Goal: Transaction & Acquisition: Purchase product/service

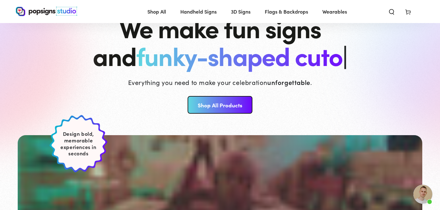
scroll to position [52, 0]
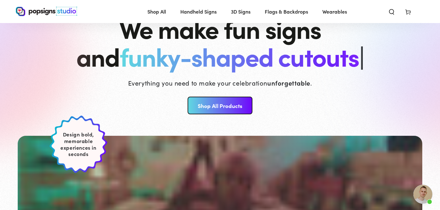
click at [218, 107] on link "Shop All Products" at bounding box center [219, 106] width 65 height 18
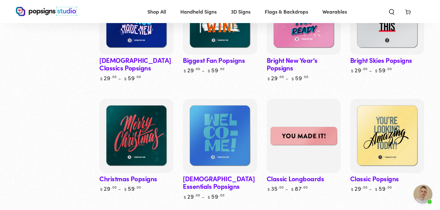
scroll to position [282, 0]
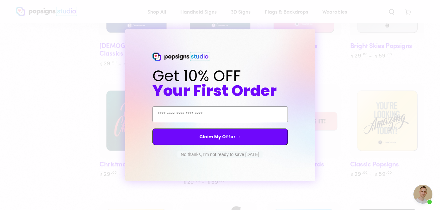
click at [185, 157] on button "No thanks, I'm not ready to save today" at bounding box center [219, 154] width 85 height 6
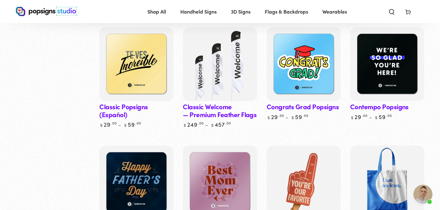
scroll to position [458, 0]
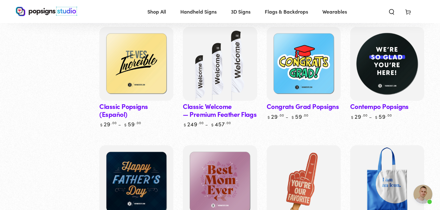
click at [380, 66] on img at bounding box center [387, 64] width 76 height 76
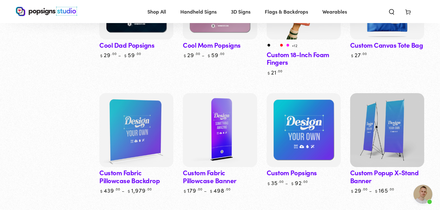
scroll to position [666, 0]
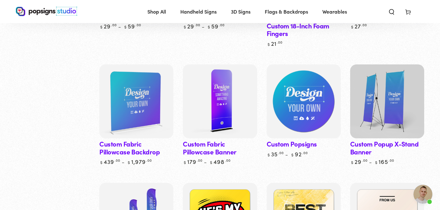
click at [305, 106] on img at bounding box center [303, 102] width 76 height 76
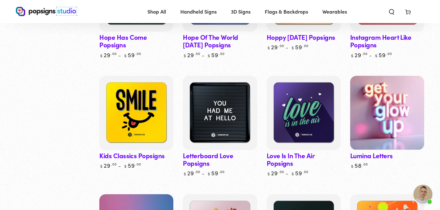
scroll to position [1395, 0]
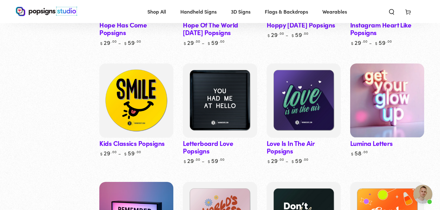
click at [118, 98] on img at bounding box center [136, 101] width 76 height 76
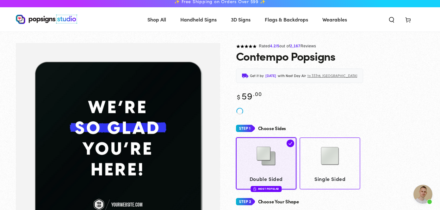
scroll to position [4, 0]
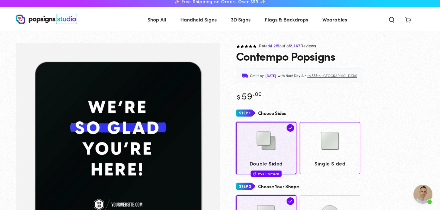
click at [333, 152] on img at bounding box center [330, 141] width 32 height 32
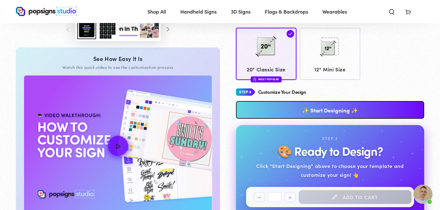
scroll to position [244, 0]
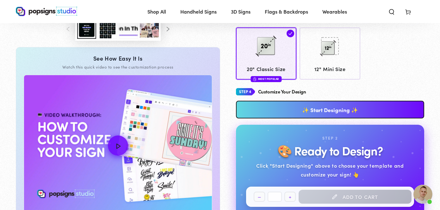
click at [318, 108] on link "✨ Start Designing ✨" at bounding box center [330, 110] width 188 height 18
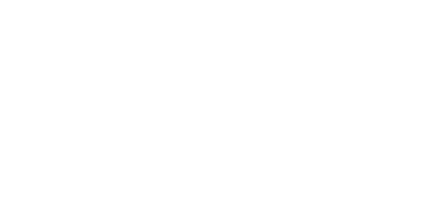
scroll to position [0, 0]
type textarea "An ancient tree with a door leading to a magical world"
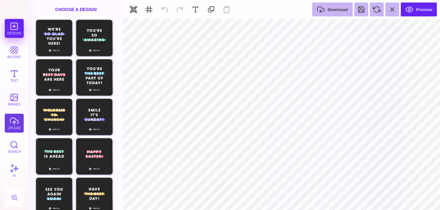
click at [14, 121] on button "upload" at bounding box center [14, 123] width 19 height 19
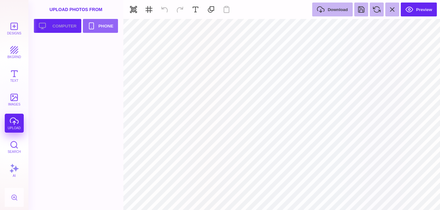
click at [54, 25] on button "Upload your artwork Computer" at bounding box center [57, 26] width 47 height 14
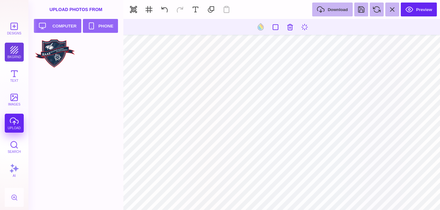
click at [18, 52] on button "bkgrnd" at bounding box center [14, 52] width 19 height 19
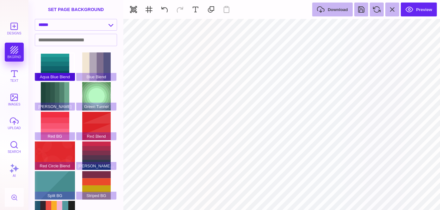
click at [50, 66] on div "Aqua Blue Blend" at bounding box center [55, 66] width 40 height 28
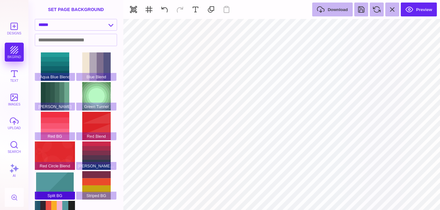
click at [47, 176] on div "Split BG" at bounding box center [55, 185] width 40 height 28
type input "#FFFFFF"
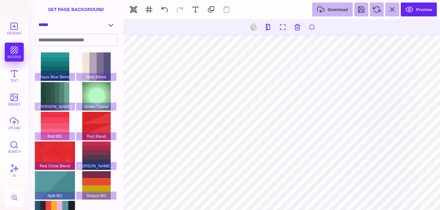
click at [106, 25] on select "**********" at bounding box center [76, 24] width 82 height 11
click at [82, 27] on select "**********" at bounding box center [76, 24] width 82 height 11
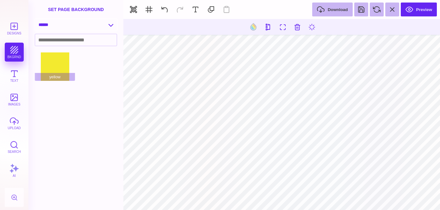
click at [68, 28] on select "**********" at bounding box center [76, 24] width 82 height 11
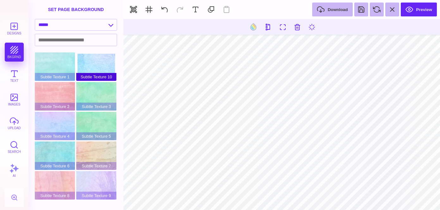
click at [86, 61] on div "Subtle Texture 10" at bounding box center [96, 66] width 40 height 28
click at [82, 25] on select "**********" at bounding box center [76, 24] width 82 height 11
select select "**********"
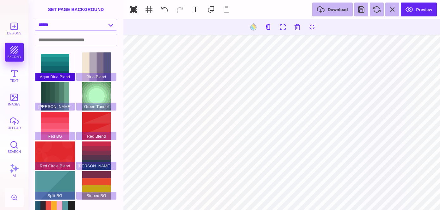
click at [55, 55] on div "Aqua Blue Blend" at bounding box center [55, 66] width 40 height 28
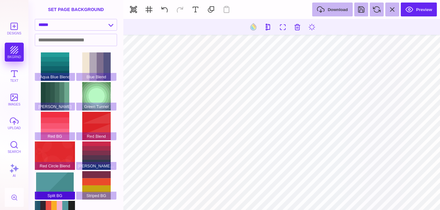
click at [55, 185] on div "Split BG" at bounding box center [55, 185] width 40 height 28
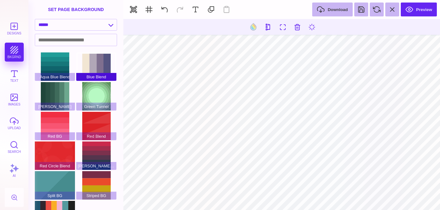
click at [96, 62] on div "Blue Blend" at bounding box center [96, 66] width 40 height 28
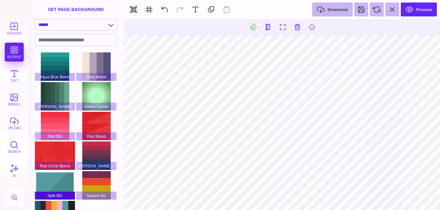
click at [58, 181] on div "Split BG" at bounding box center [55, 185] width 40 height 28
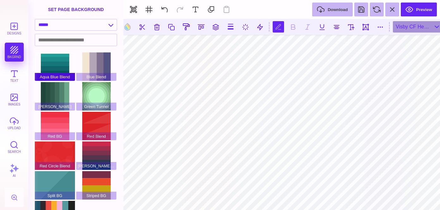
type textarea "***** ******** ****** *****"
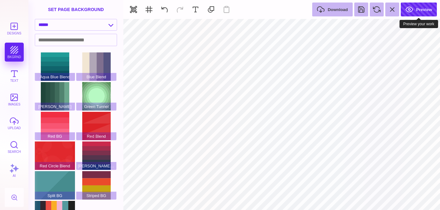
click at [412, 11] on button "Preview" at bounding box center [418, 10] width 36 height 14
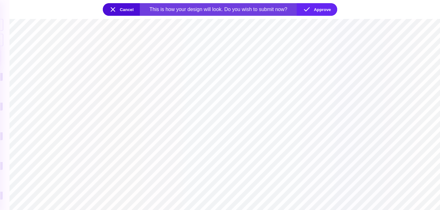
click at [50, 41] on section at bounding box center [224, 114] width 430 height 191
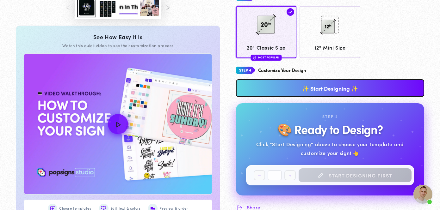
scroll to position [267, 0]
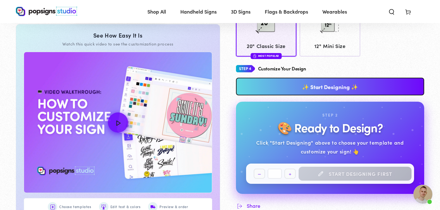
click at [318, 85] on link "✨ Start Designing ✨" at bounding box center [330, 87] width 188 height 18
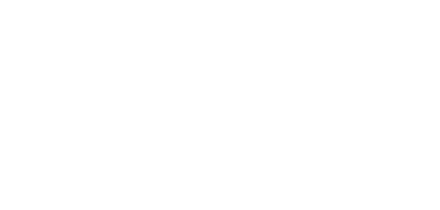
scroll to position [0, 0]
type textarea "An ancient tree with a door leading to a magical world"
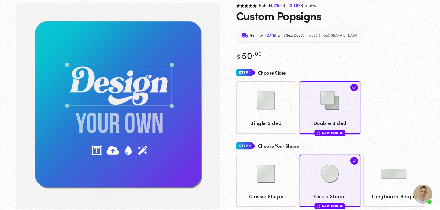
scroll to position [59, 0]
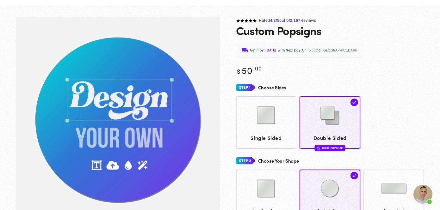
click at [263, 100] on div "Choose Sides Single Sided Double Sided Most Popular" at bounding box center [330, 115] width 188 height 67
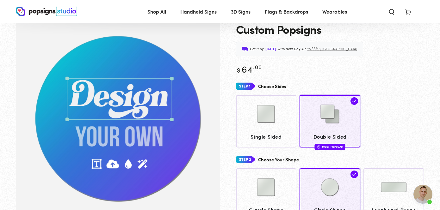
scroll to position [47, 0]
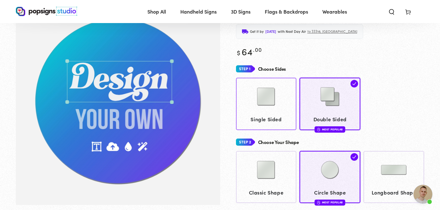
click at [261, 108] on img at bounding box center [266, 97] width 32 height 32
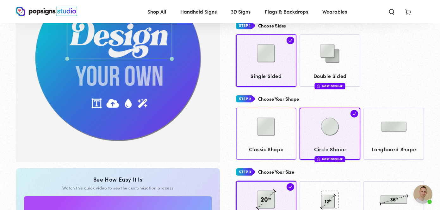
click at [256, 132] on img at bounding box center [266, 127] width 32 height 32
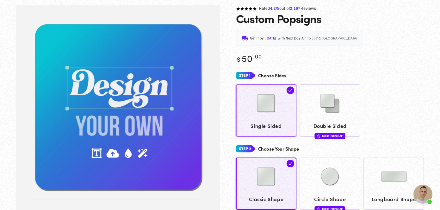
scroll to position [46, 0]
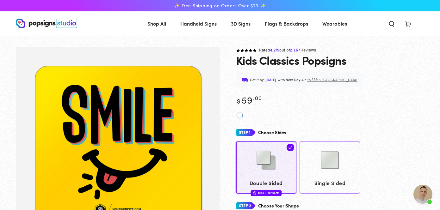
click at [333, 169] on link "Single Sided" at bounding box center [329, 168] width 61 height 52
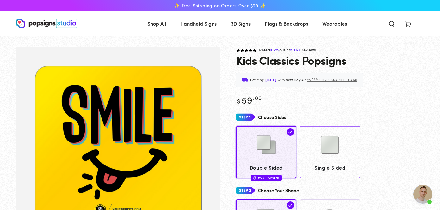
click at [331, 157] on img at bounding box center [330, 145] width 32 height 32
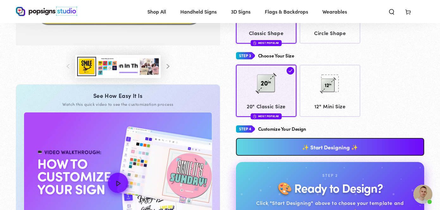
scroll to position [221, 0]
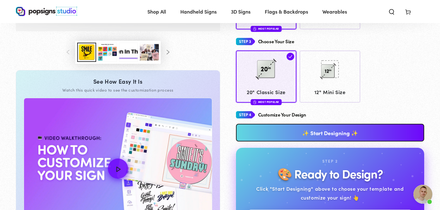
click at [289, 133] on link "✨ Start Designing ✨" at bounding box center [330, 133] width 188 height 18
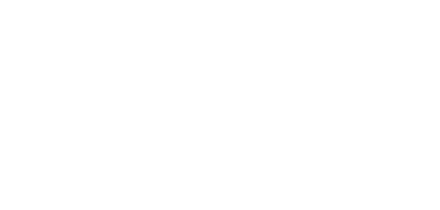
scroll to position [0, 0]
type textarea "An ancient tree with a door leading to a magical world"
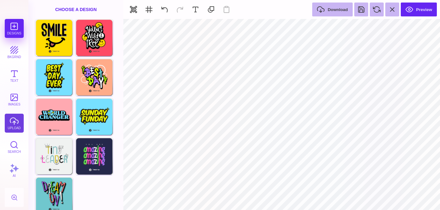
click at [14, 124] on button "upload" at bounding box center [14, 123] width 19 height 19
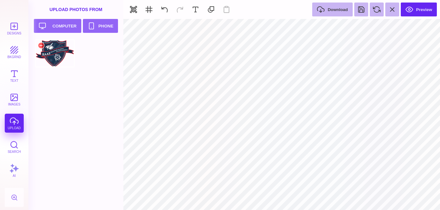
click at [51, 52] on div at bounding box center [55, 53] width 40 height 28
type input "#000000"
click at [418, 9] on button "Preview" at bounding box center [418, 10] width 36 height 14
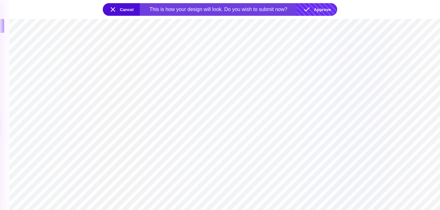
click at [323, 13] on button "Approve" at bounding box center [316, 9] width 40 height 13
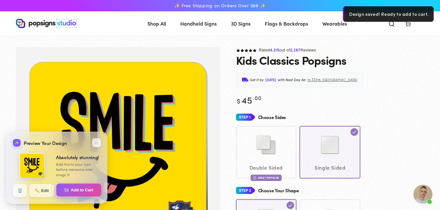
click at [81, 191] on button "Add to Cart" at bounding box center [78, 190] width 45 height 13
select select "**********"
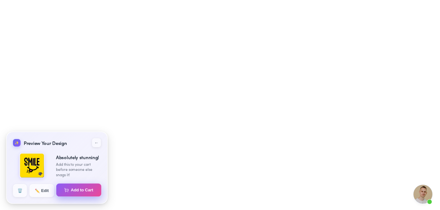
select select "**********"
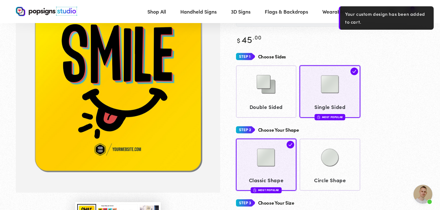
scroll to position [59, 0]
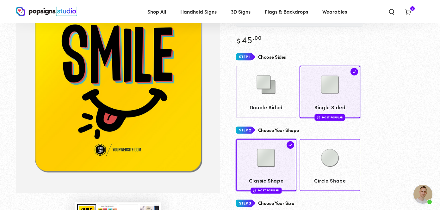
click at [345, 153] on img at bounding box center [330, 158] width 32 height 32
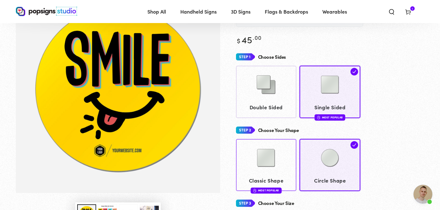
click at [264, 174] on link "Classic Shape Most Popular" at bounding box center [266, 165] width 61 height 52
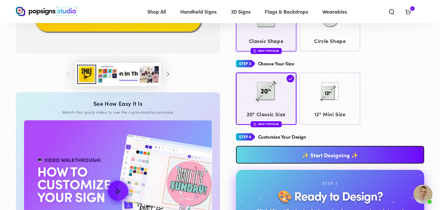
scroll to position [239, 0]
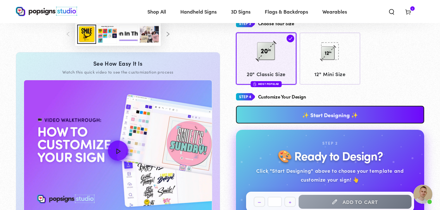
click at [293, 118] on link "✨ Start Designing ✨" at bounding box center [330, 115] width 188 height 18
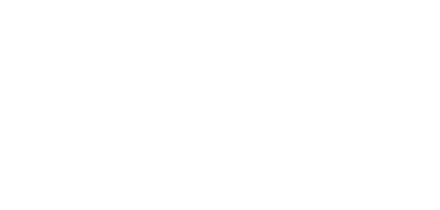
scroll to position [0, 0]
type textarea "An ancient tree with a door leading to a magical world"
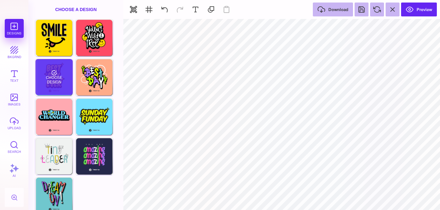
click at [60, 80] on div "Choose Design" at bounding box center [53, 77] width 37 height 36
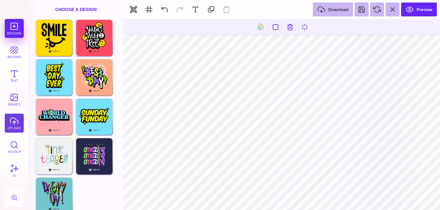
click at [15, 123] on button "upload" at bounding box center [14, 123] width 19 height 19
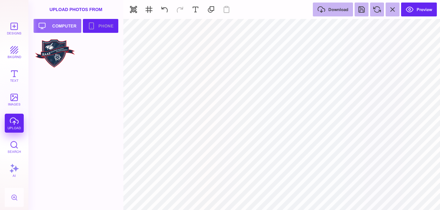
click at [100, 27] on button "Phone" at bounding box center [100, 26] width 35 height 14
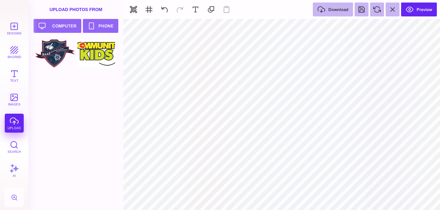
click at [98, 55] on div at bounding box center [96, 53] width 40 height 28
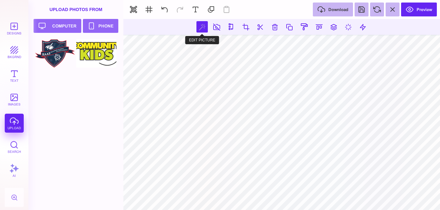
click at [202, 25] on button at bounding box center [201, 26] width 11 height 11
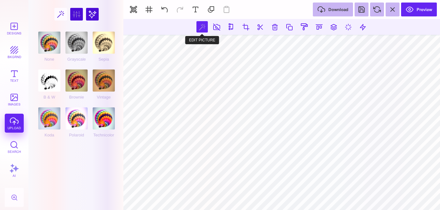
click at [203, 28] on button at bounding box center [201, 26] width 11 height 11
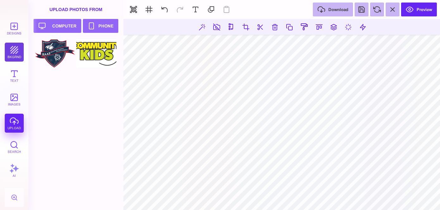
click at [18, 51] on button "bkgrnd" at bounding box center [14, 52] width 19 height 19
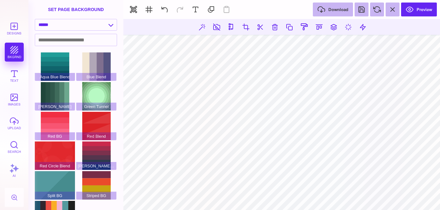
click at [18, 51] on div "Designs bkgrnd Text images upload Search AI" at bounding box center [14, 114] width 28 height 191
click at [108, 123] on div "Red Blend" at bounding box center [96, 126] width 40 height 28
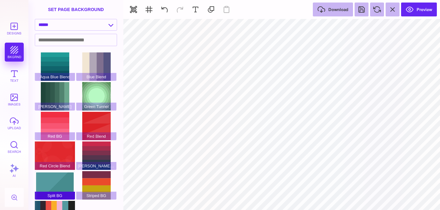
click at [48, 180] on div "Split BG" at bounding box center [55, 185] width 40 height 28
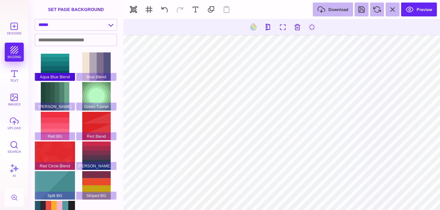
click at [50, 71] on div "Aqua Blue Blend" at bounding box center [55, 66] width 40 height 28
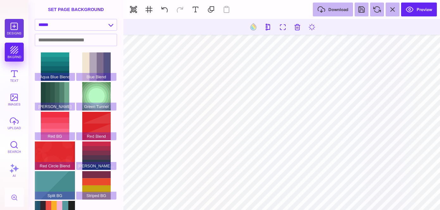
click at [12, 29] on button "Designs" at bounding box center [14, 28] width 19 height 19
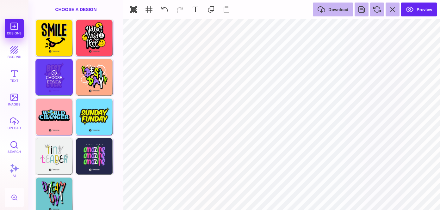
click at [50, 71] on div "Choose Design" at bounding box center [53, 77] width 37 height 36
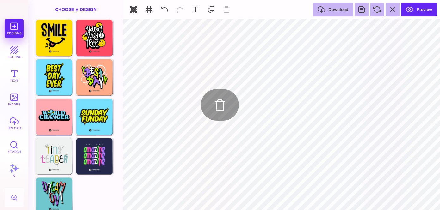
click at [163, 202] on section at bounding box center [281, 197] width 316 height 11
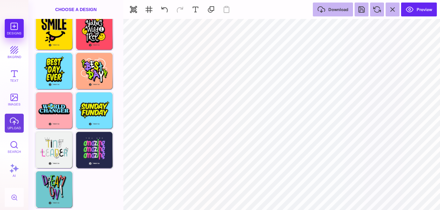
click at [13, 124] on button "upload" at bounding box center [14, 123] width 19 height 19
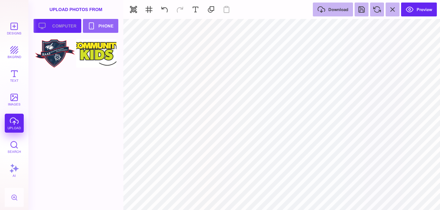
click at [59, 26] on button "Upload your artwork Computer" at bounding box center [57, 26] width 48 height 14
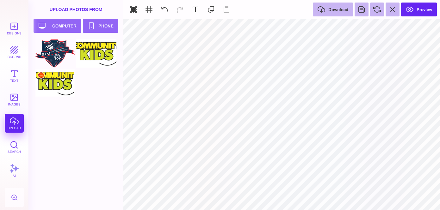
click at [58, 83] on div at bounding box center [55, 83] width 40 height 28
type input "#000000"
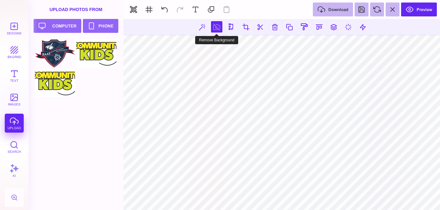
click at [217, 26] on button at bounding box center [216, 26] width 11 height 11
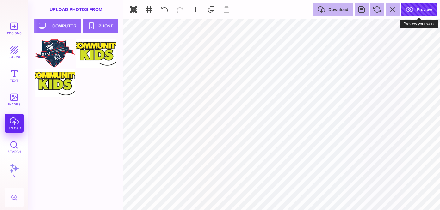
click at [415, 10] on button "Preview" at bounding box center [419, 10] width 36 height 14
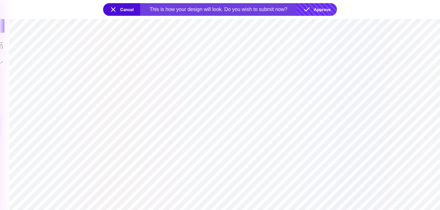
click at [319, 11] on button "Approve" at bounding box center [316, 9] width 40 height 13
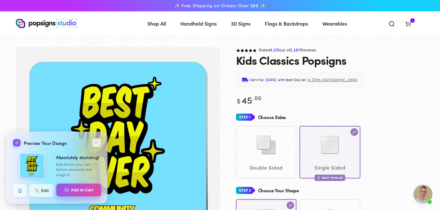
click at [73, 191] on button "Add to Cart" at bounding box center [78, 190] width 45 height 13
select select "**********"
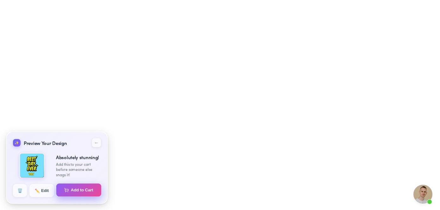
select select "**********"
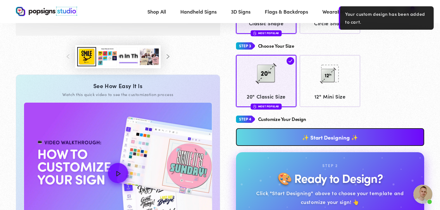
scroll to position [231, 0]
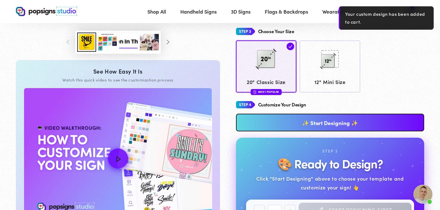
click at [302, 120] on link "✨ Start Designing ✨" at bounding box center [330, 123] width 188 height 18
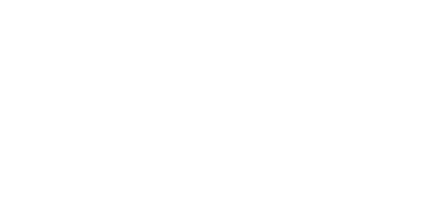
scroll to position [0, 0]
type textarea "An ancient tree with a door leading to a magical world"
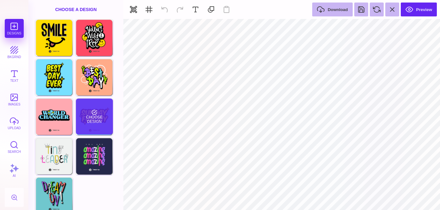
click at [84, 115] on div "Choose Design" at bounding box center [94, 117] width 37 height 36
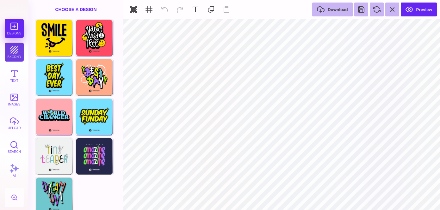
click at [14, 51] on button "bkgrnd" at bounding box center [14, 52] width 19 height 19
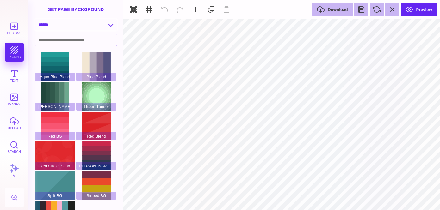
click at [73, 23] on select "**********" at bounding box center [76, 24] width 82 height 11
select select "**********"
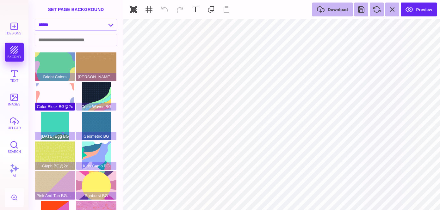
click at [48, 98] on div "Color Block BG@2x" at bounding box center [55, 96] width 40 height 28
type input "#FFFFFF"
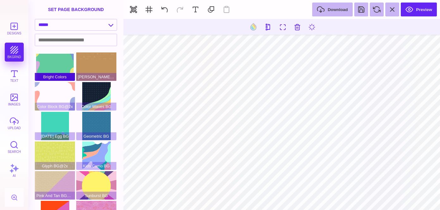
click at [51, 71] on div "Bright Colors" at bounding box center [55, 66] width 40 height 28
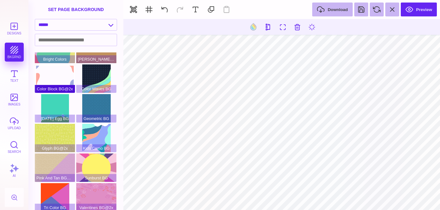
scroll to position [21, 0]
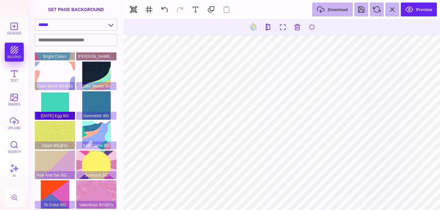
click at [54, 101] on div "Easter Egg BG" at bounding box center [55, 105] width 40 height 28
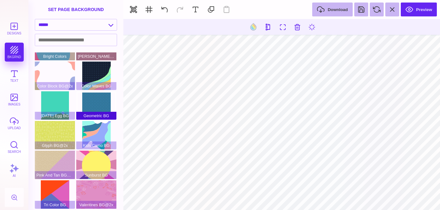
click at [89, 106] on div "Geometric BG" at bounding box center [96, 105] width 40 height 28
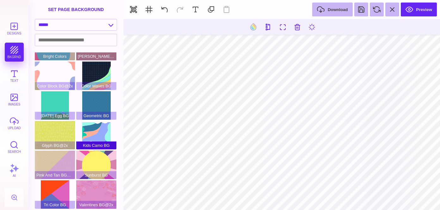
click at [88, 128] on div "Kids Camo BG" at bounding box center [96, 135] width 40 height 28
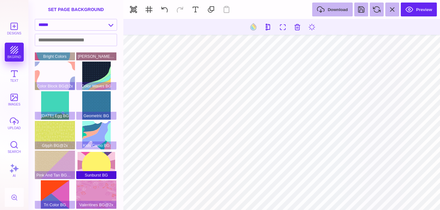
click at [88, 155] on div "Sunburst BG" at bounding box center [96, 165] width 40 height 28
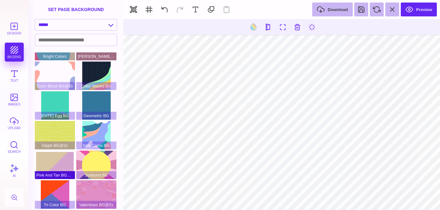
click at [44, 162] on div "Pink And Tan BG@2x" at bounding box center [55, 165] width 40 height 28
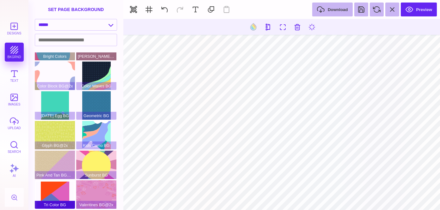
click at [57, 197] on div "Tri Color BG" at bounding box center [55, 194] width 40 height 28
click at [52, 27] on select "**********" at bounding box center [76, 24] width 82 height 11
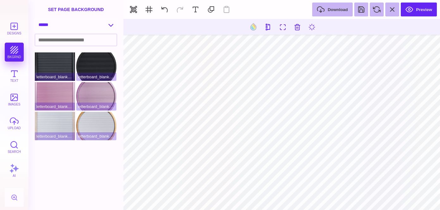
click at [54, 23] on select "**********" at bounding box center [76, 24] width 82 height 11
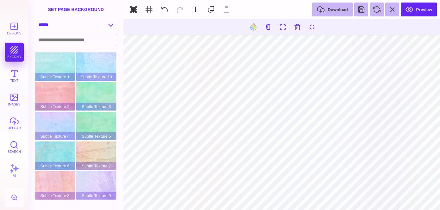
click at [56, 25] on select "**********" at bounding box center [76, 24] width 82 height 11
select select "**********"
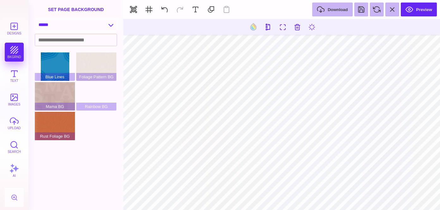
click at [56, 27] on select "**********" at bounding box center [76, 24] width 82 height 11
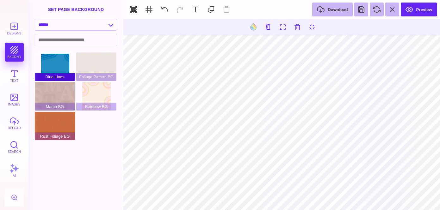
click at [55, 69] on div "Blue Lines" at bounding box center [55, 66] width 40 height 28
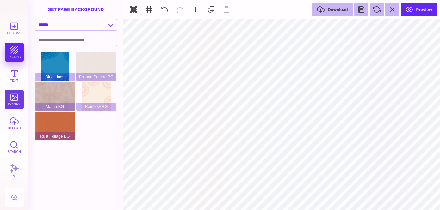
click at [15, 98] on button "images" at bounding box center [14, 99] width 19 height 19
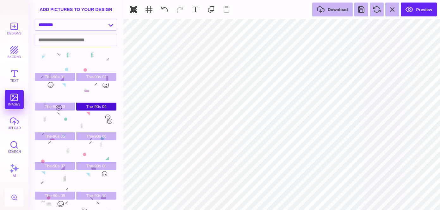
click at [99, 95] on div "The-90s 04" at bounding box center [96, 96] width 40 height 28
click at [97, 93] on div "The-90s 04" at bounding box center [96, 96] width 40 height 28
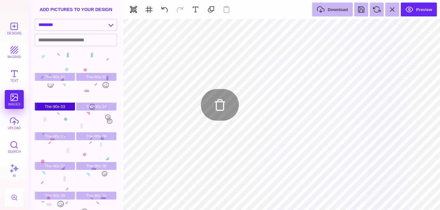
click at [49, 94] on div "The-90s 03" at bounding box center [55, 96] width 40 height 28
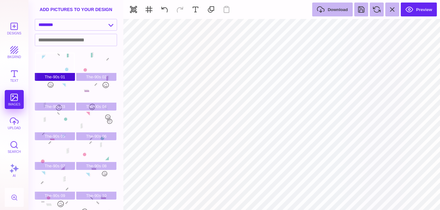
click at [55, 72] on div "The-90s 01" at bounding box center [55, 66] width 40 height 28
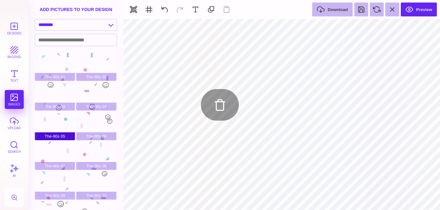
scroll to position [21, 0]
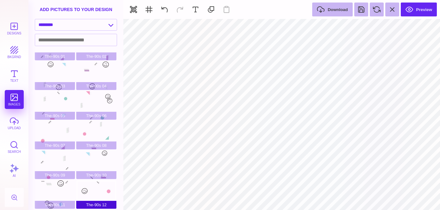
click at [101, 187] on div "The-90s 12" at bounding box center [96, 194] width 40 height 28
click at [56, 99] on div "The-90s 05" at bounding box center [55, 105] width 40 height 28
click at [101, 69] on div "The-90s 04" at bounding box center [96, 76] width 40 height 28
type input "#000000"
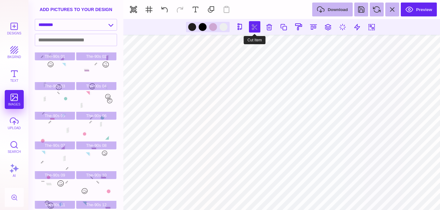
click at [256, 26] on button at bounding box center [254, 26] width 11 height 11
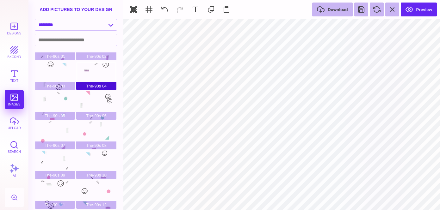
click at [81, 69] on div "The-90s 04" at bounding box center [96, 76] width 40 height 28
click at [12, 124] on button "upload" at bounding box center [14, 123] width 19 height 19
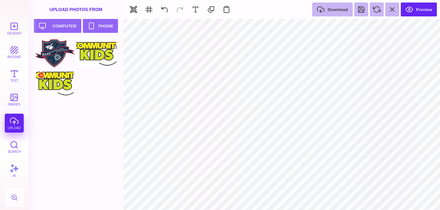
click at [65, 77] on div at bounding box center [55, 83] width 40 height 28
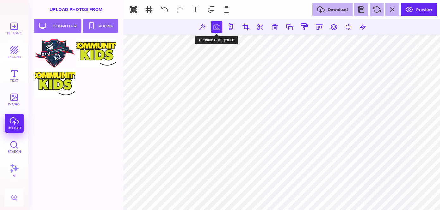
click at [215, 27] on button at bounding box center [216, 26] width 11 height 11
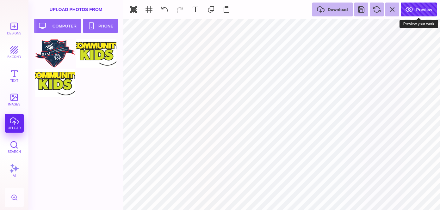
click at [410, 10] on button "Preview" at bounding box center [418, 10] width 36 height 14
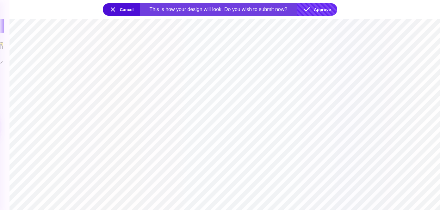
click at [323, 11] on button "Approve" at bounding box center [316, 9] width 40 height 13
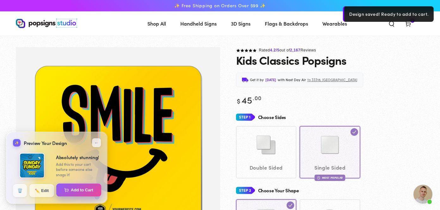
click at [74, 189] on button "Add to Cart" at bounding box center [78, 190] width 45 height 13
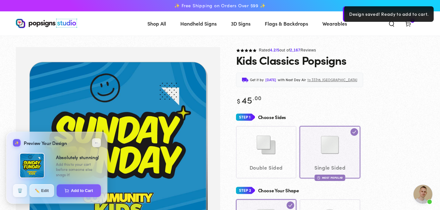
select select "**********"
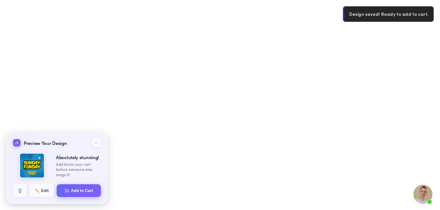
select select "**********"
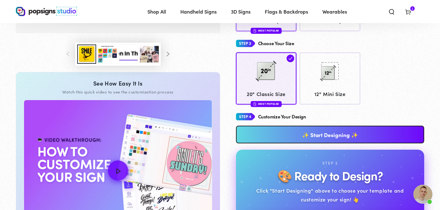
scroll to position [247, 0]
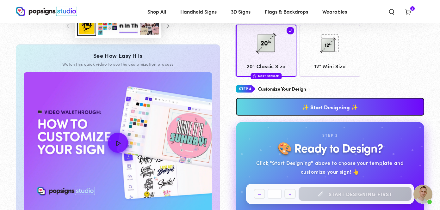
click at [301, 107] on link "✨ Start Designing ✨" at bounding box center [330, 107] width 188 height 18
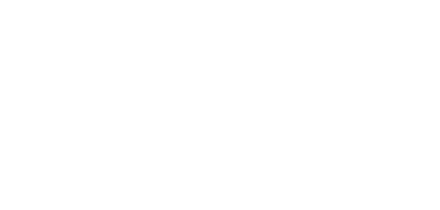
scroll to position [0, 0]
type textarea "An ancient tree with a door leading to a magical world"
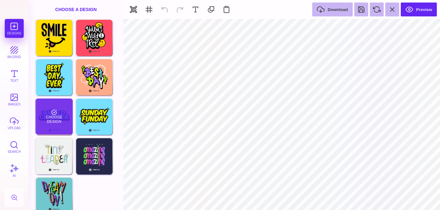
click at [42, 124] on div "Choose Design" at bounding box center [53, 117] width 37 height 36
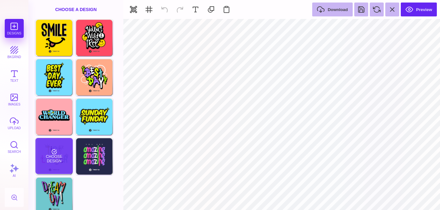
click at [49, 145] on div "Choose Design" at bounding box center [53, 156] width 37 height 36
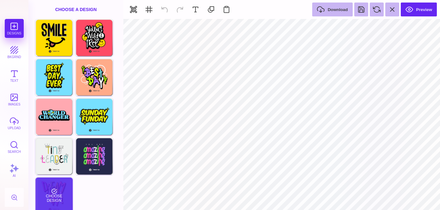
click at [56, 192] on div "Choose Design" at bounding box center [53, 196] width 37 height 36
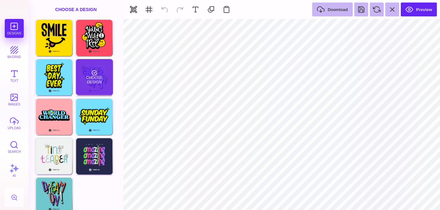
click at [94, 71] on div "Choose Design" at bounding box center [94, 77] width 37 height 36
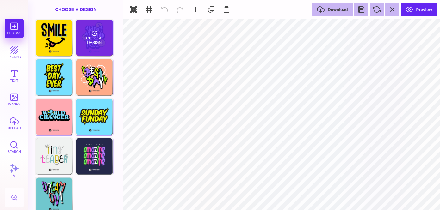
click at [92, 43] on div "Choose Design" at bounding box center [94, 38] width 37 height 36
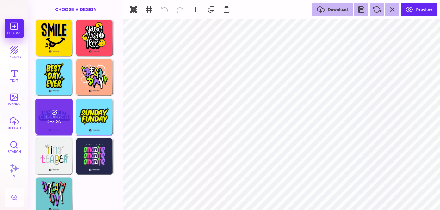
click at [58, 123] on div "Choose Design" at bounding box center [53, 117] width 37 height 36
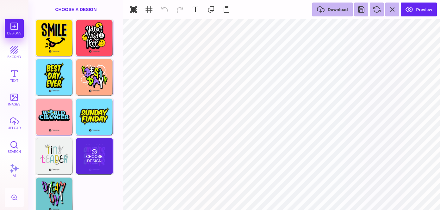
click at [91, 157] on div "Choose Design" at bounding box center [94, 156] width 37 height 36
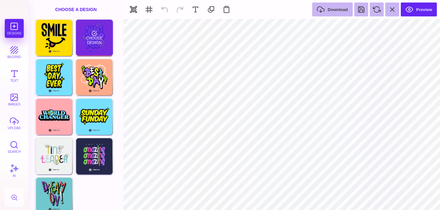
click at [100, 32] on div "Choose Design" at bounding box center [94, 38] width 37 height 36
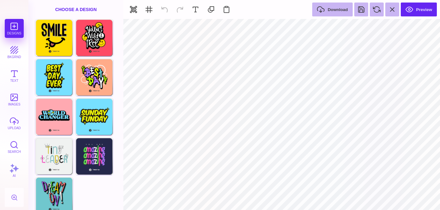
type input "#000000"
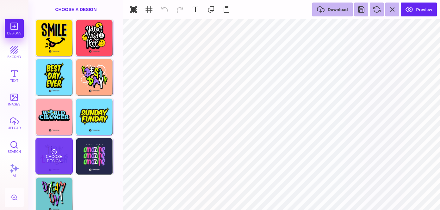
click at [52, 163] on div "Choose Design" at bounding box center [53, 156] width 37 height 36
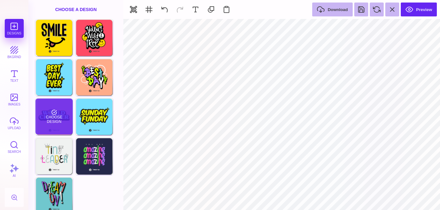
click at [48, 126] on div "Choose Design" at bounding box center [53, 117] width 37 height 36
click at [53, 112] on div "Choose Design" at bounding box center [53, 117] width 37 height 36
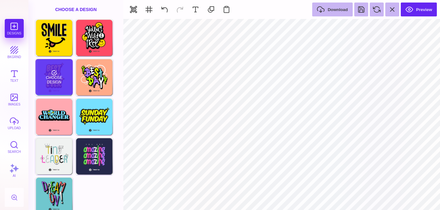
click at [48, 70] on div "Choose Design" at bounding box center [53, 77] width 37 height 36
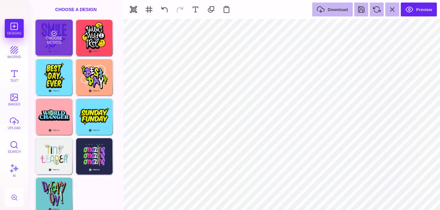
click at [48, 33] on div "Choose Design" at bounding box center [53, 38] width 37 height 36
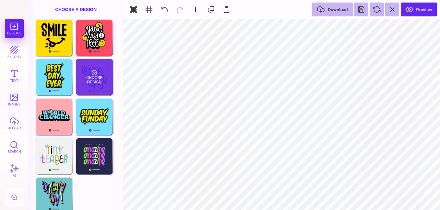
click at [87, 73] on div "Choose Design" at bounding box center [94, 77] width 37 height 36
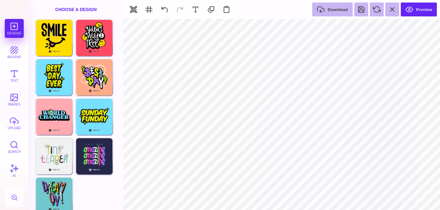
click at [71, 8] on div "Choose A Design" at bounding box center [75, 9] width 95 height 19
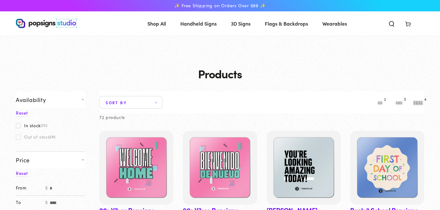
scroll to position [849, 0]
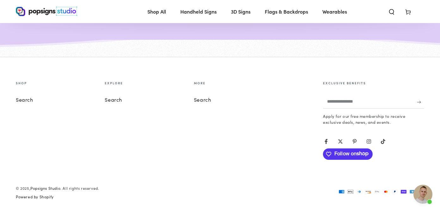
click at [407, 12] on icon at bounding box center [407, 12] width 6 height 6
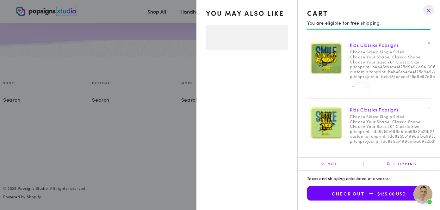
select select "**********"
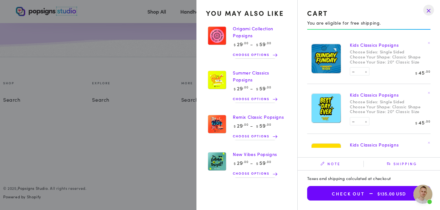
scroll to position [31, 0]
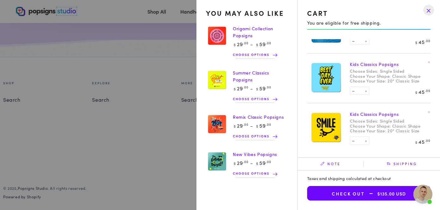
click at [244, 31] on link "Origami Collection Popsigns" at bounding box center [253, 31] width 40 height 13
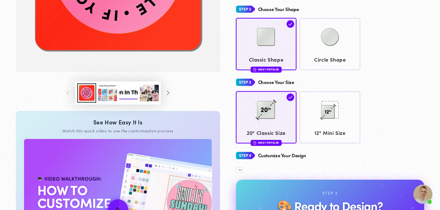
scroll to position [200, 0]
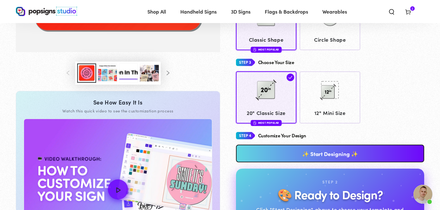
click at [105, 76] on button "Load image 3 in gallery view" at bounding box center [107, 73] width 19 height 19
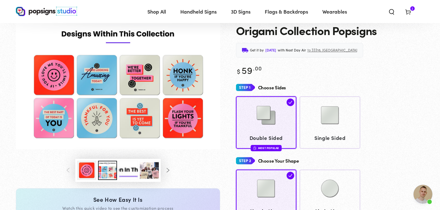
scroll to position [25, 0]
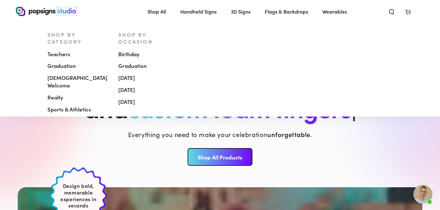
click at [189, 15] on span "Handheld Signs" at bounding box center [198, 11] width 36 height 9
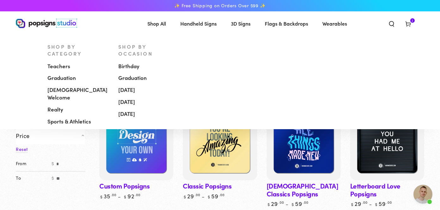
click at [64, 63] on span "Teachers" at bounding box center [58, 67] width 23 height 8
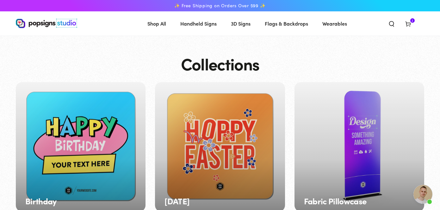
click at [81, 121] on div "Birthday" at bounding box center [81, 147] width 130 height 130
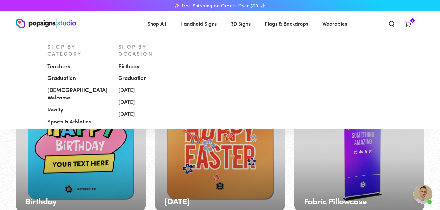
click at [197, 22] on span "Handheld Signs" at bounding box center [198, 23] width 36 height 9
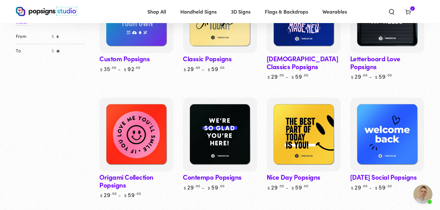
scroll to position [128, 0]
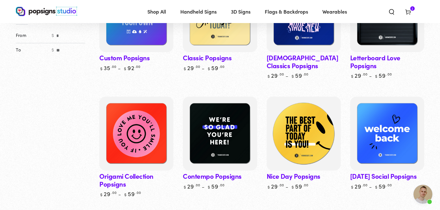
click at [304, 132] on img at bounding box center [303, 133] width 76 height 76
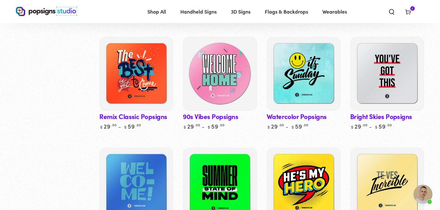
scroll to position [425, 0]
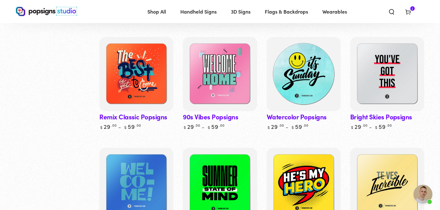
click at [299, 82] on img at bounding box center [303, 74] width 76 height 76
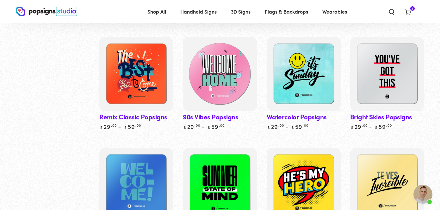
click at [209, 85] on img at bounding box center [220, 74] width 76 height 76
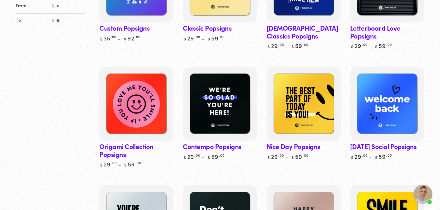
scroll to position [0, 0]
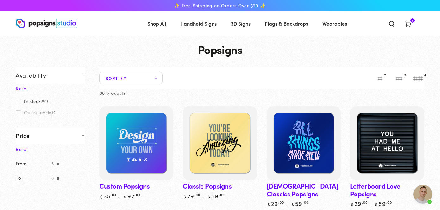
click at [407, 25] on icon at bounding box center [407, 24] width 6 height 6
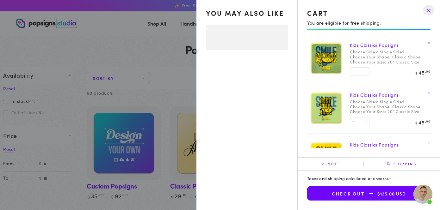
select select "**********"
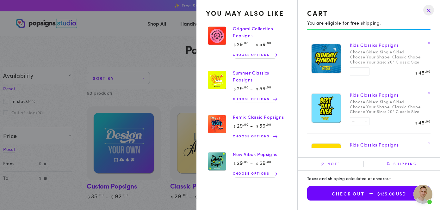
scroll to position [1, 0]
click at [372, 192] on span "$135.00 USD" at bounding box center [384, 193] width 41 height 5
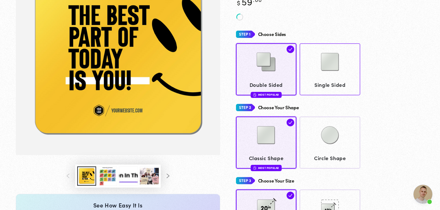
scroll to position [122, 0]
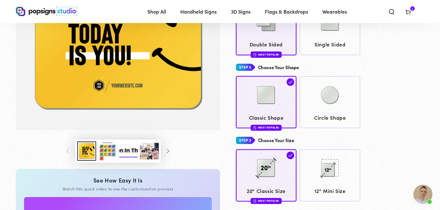
click at [108, 149] on button "Load image 3 in gallery view" at bounding box center [107, 151] width 19 height 19
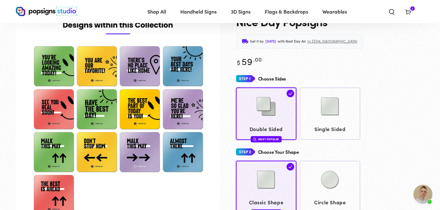
scroll to position [36, 0]
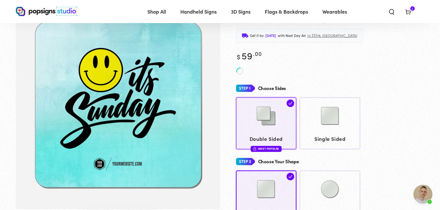
scroll to position [46, 0]
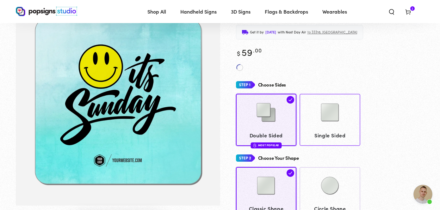
click at [318, 122] on img at bounding box center [330, 113] width 32 height 32
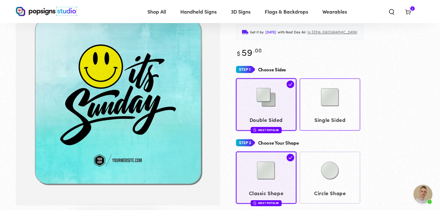
click at [328, 118] on span "Single Sided" at bounding box center [329, 119] width 55 height 9
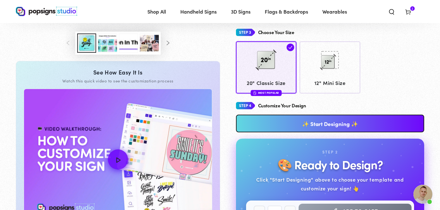
scroll to position [243, 0]
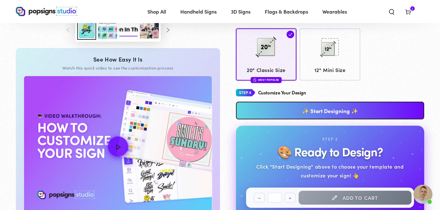
click at [324, 111] on link "✨ Start Designing ✨" at bounding box center [330, 111] width 188 height 18
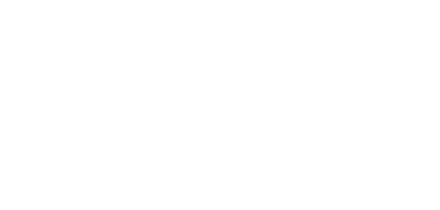
scroll to position [0, 0]
type textarea "An ancient tree with a door leading to a magical world"
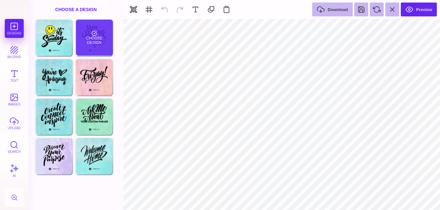
click at [92, 37] on div "Choose Design" at bounding box center [94, 38] width 37 height 36
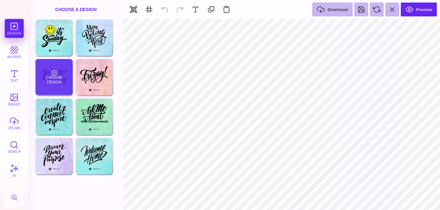
click at [47, 73] on div "Choose Design" at bounding box center [53, 77] width 37 height 36
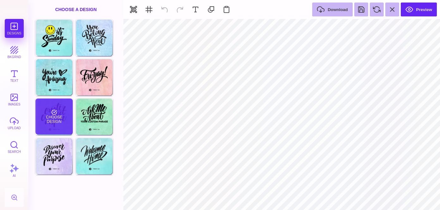
click at [51, 107] on div "Choose Design" at bounding box center [53, 117] width 37 height 36
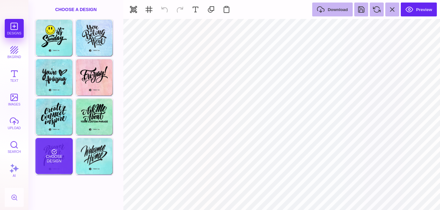
click at [55, 143] on div "Choose Design" at bounding box center [53, 156] width 37 height 36
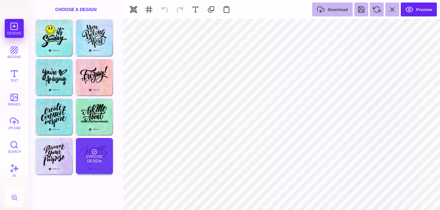
click at [88, 152] on div "Choose Design" at bounding box center [94, 156] width 37 height 36
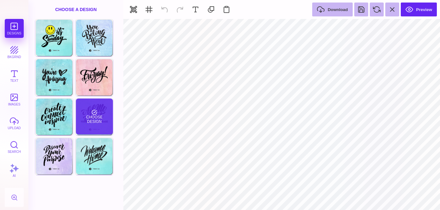
click at [86, 115] on div "Choose Design" at bounding box center [94, 117] width 37 height 36
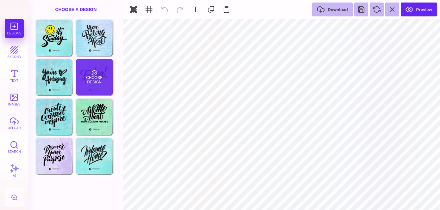
click at [86, 80] on div "Choose Design" at bounding box center [94, 77] width 37 height 36
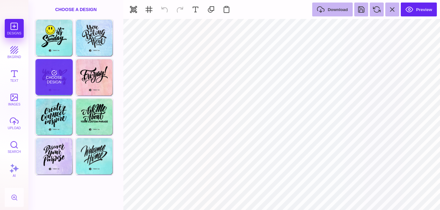
click at [43, 81] on div "Choose Design" at bounding box center [53, 77] width 37 height 36
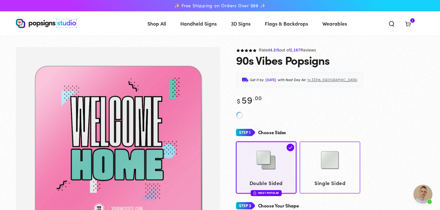
click at [331, 157] on img at bounding box center [330, 160] width 32 height 32
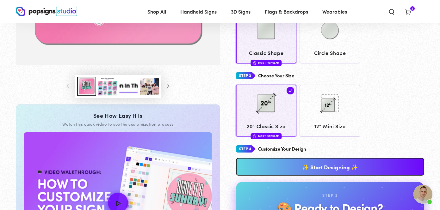
scroll to position [205, 0]
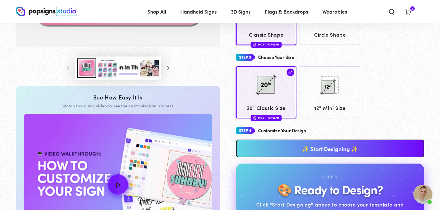
click at [272, 149] on link "✨ Start Designing ✨" at bounding box center [330, 149] width 188 height 18
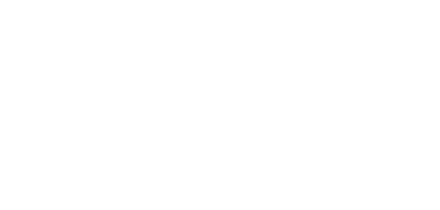
scroll to position [0, 0]
type textarea "An ancient tree with a door leading to a magical world"
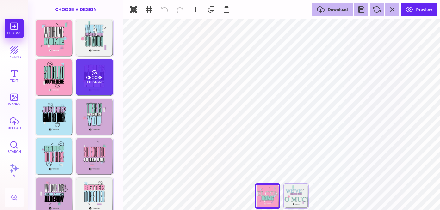
click at [102, 76] on div "Choose Design" at bounding box center [94, 77] width 37 height 36
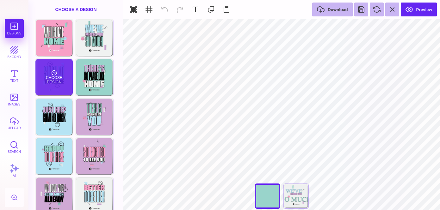
click at [50, 72] on div "Choose Design" at bounding box center [53, 77] width 37 height 36
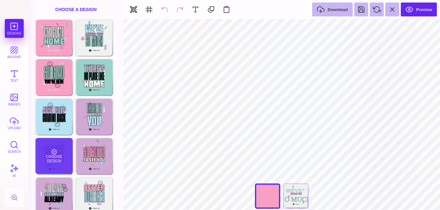
click at [56, 156] on div "Choose Design" at bounding box center [53, 156] width 37 height 36
